Goal: Navigation & Orientation: Understand site structure

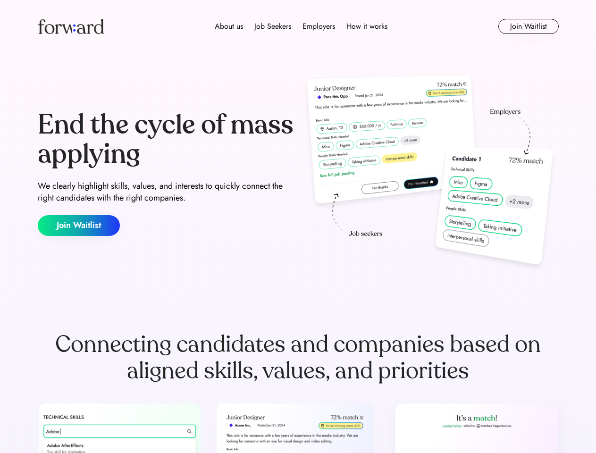
click at [298, 226] on div "End the cycle of mass applying We clearly highlight skills, values, and interes…" at bounding box center [298, 173] width 521 height 203
click at [298, 26] on div "About us Job Seekers Employers How it works" at bounding box center [301, 26] width 372 height 11
click at [71, 26] on img at bounding box center [71, 26] width 66 height 15
click at [301, 26] on div "About us Job Seekers Employers How it works" at bounding box center [301, 26] width 372 height 11
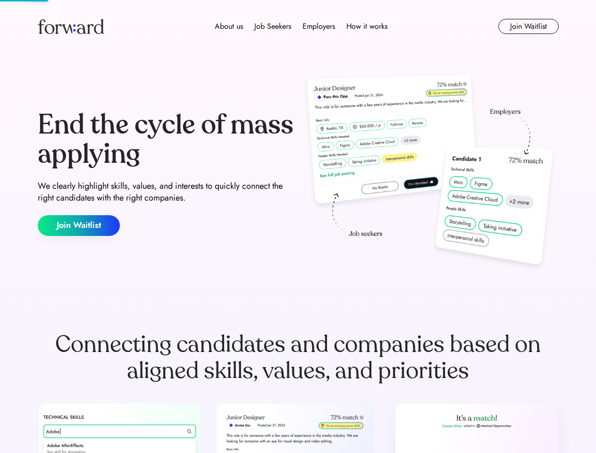
click at [229, 26] on div "About us" at bounding box center [229, 26] width 28 height 11
click at [273, 26] on div "Job Seekers" at bounding box center [272, 26] width 37 height 11
click at [318, 26] on div "Employers" at bounding box center [318, 26] width 33 height 11
click at [366, 26] on div "How it works" at bounding box center [366, 26] width 41 height 11
click at [528, 26] on button "Join Waitlist" at bounding box center [528, 26] width 60 height 15
